Goal: Find specific page/section: Find specific page/section

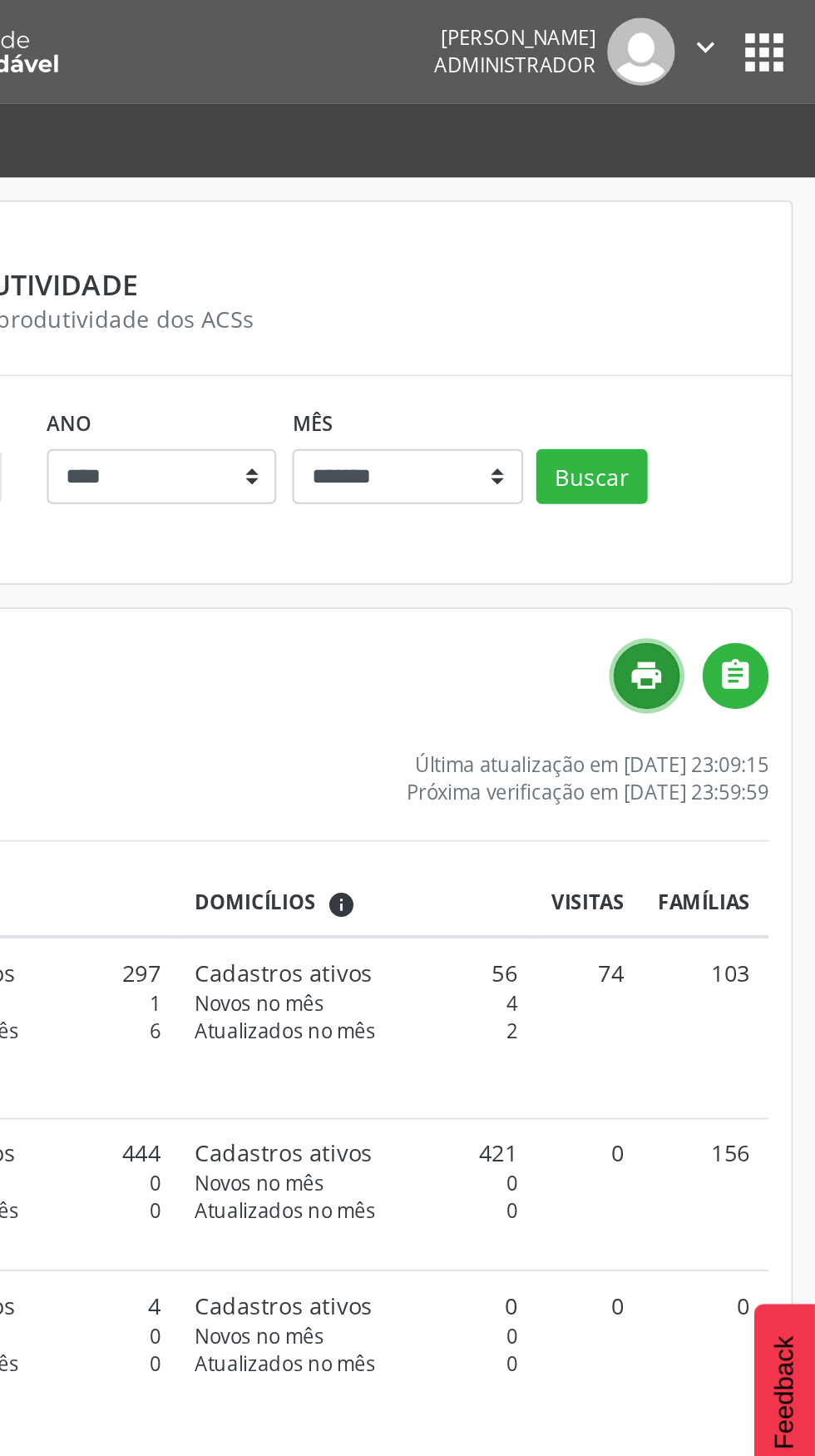
click at [734, 352] on icon "print" at bounding box center [728, 347] width 19 height 19
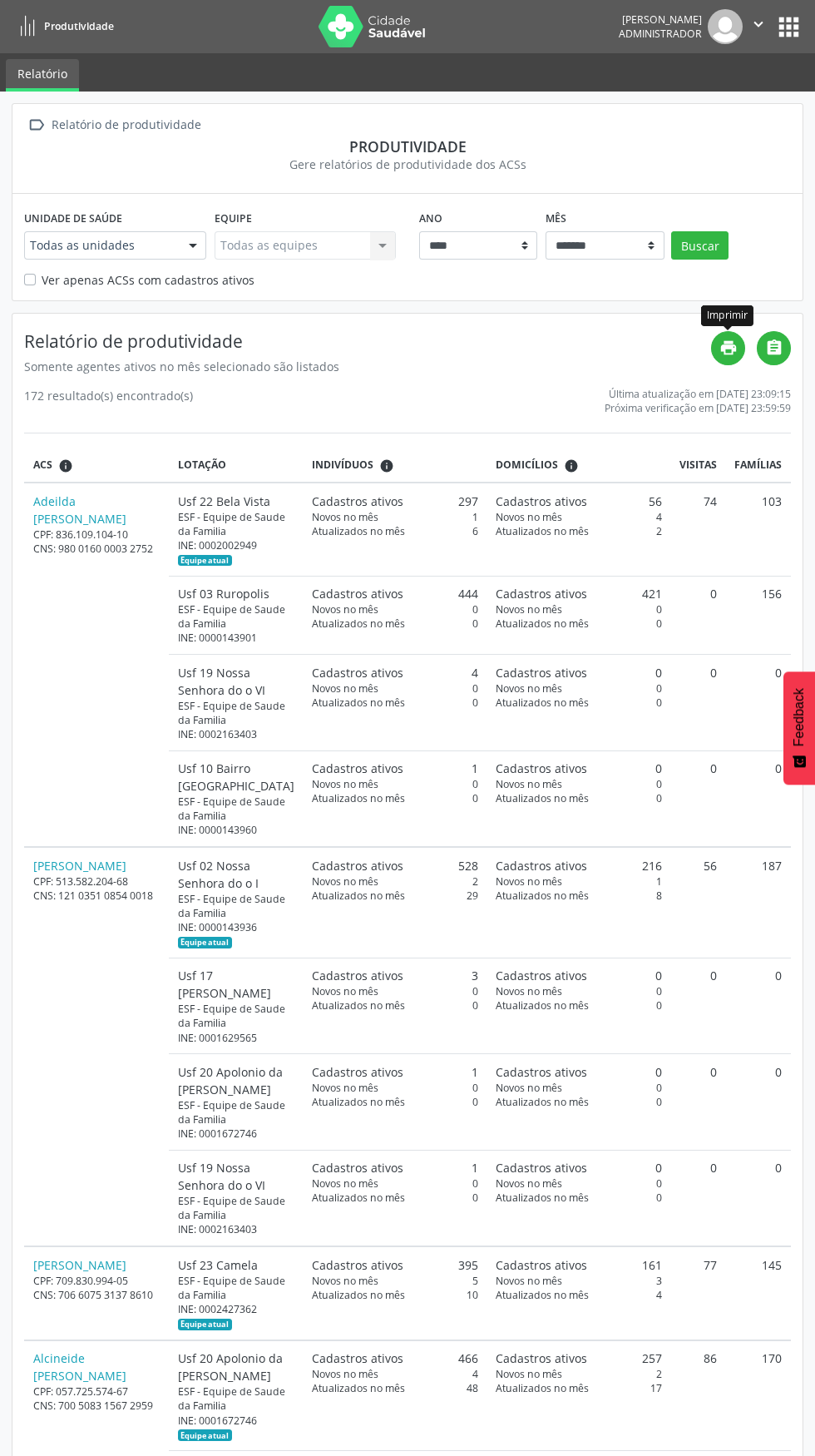
click at [778, 36] on button "apps" at bounding box center [788, 26] width 29 height 29
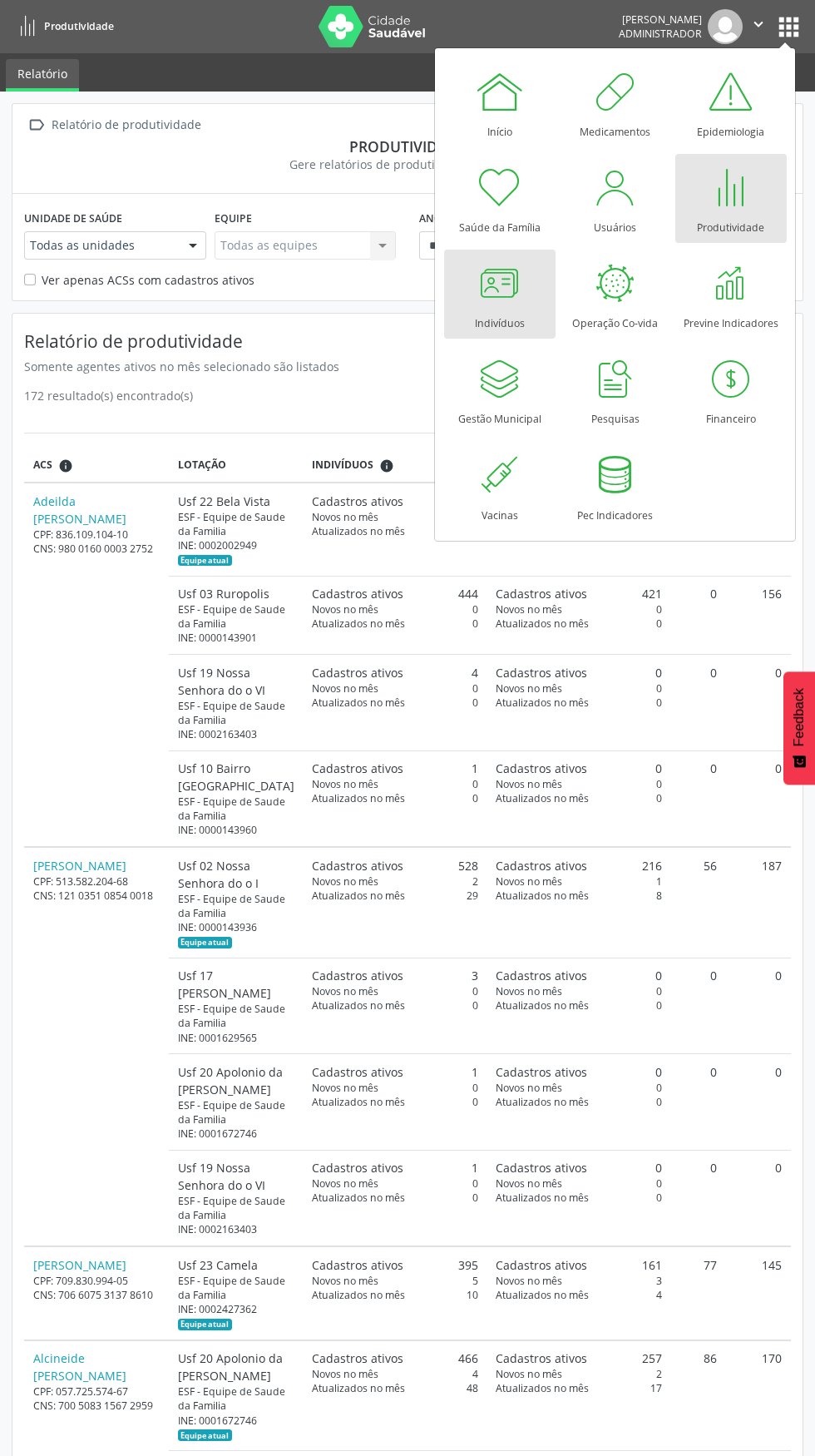
click at [485, 297] on div at bounding box center [500, 283] width 50 height 50
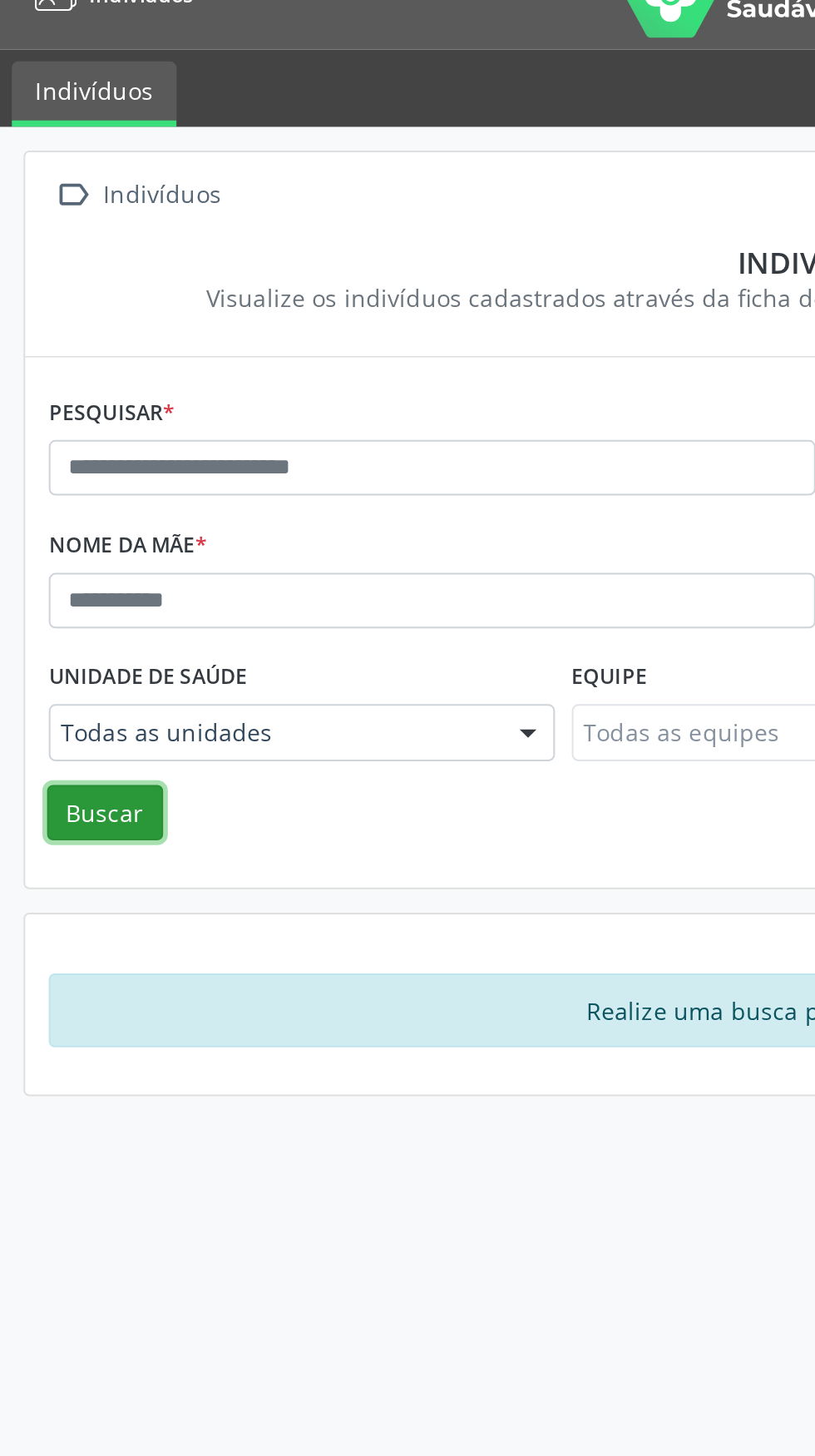
click at [39, 431] on button "Buscar" at bounding box center [52, 430] width 58 height 28
